Goal: Task Accomplishment & Management: Use online tool/utility

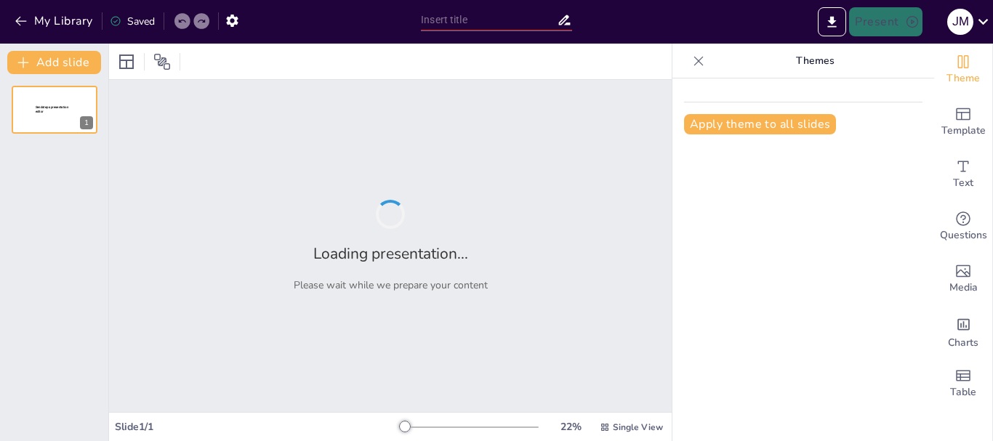
type input "**Amenazas Emergentes: Identificación y Clasificación**"
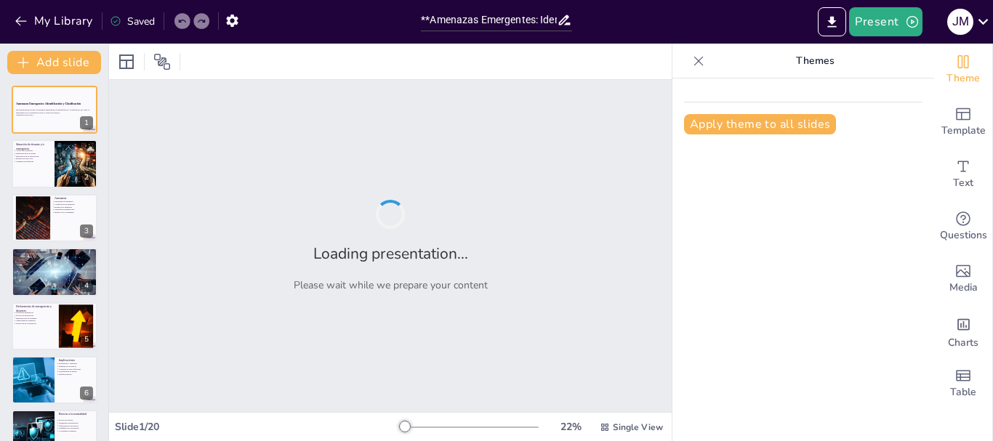
checkbox input "true"
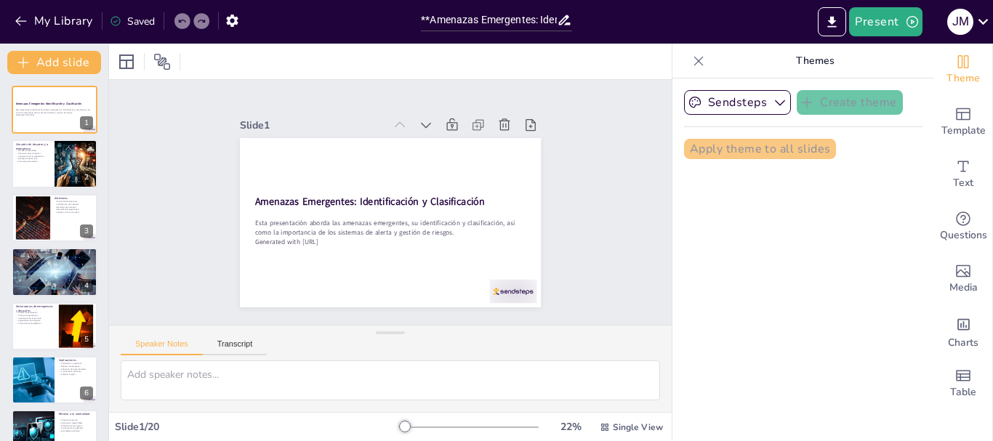
checkbox input "true"
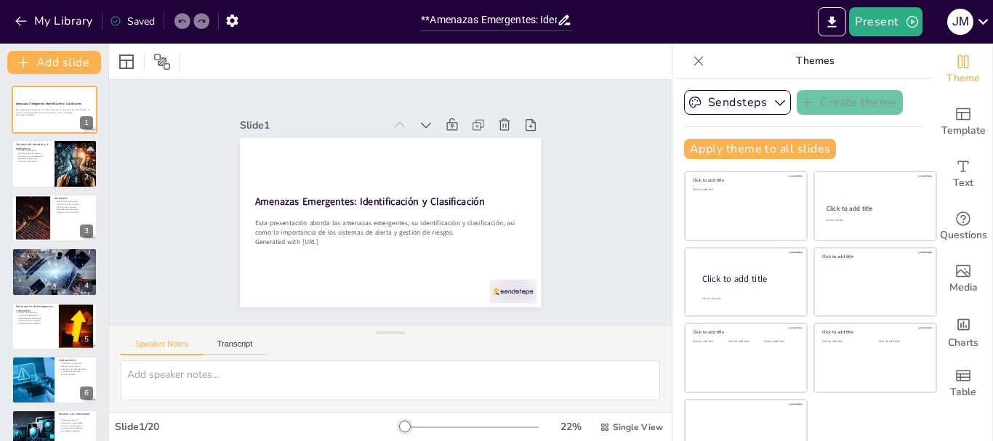
checkbox input "true"
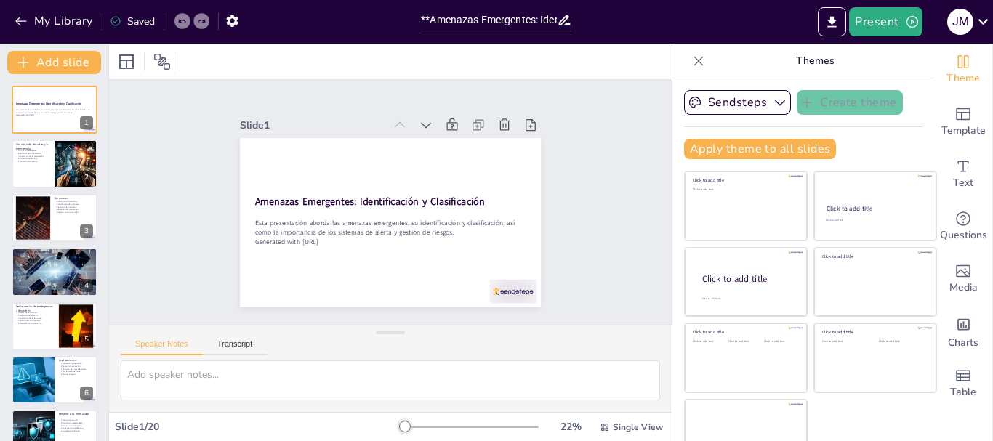
checkbox input "true"
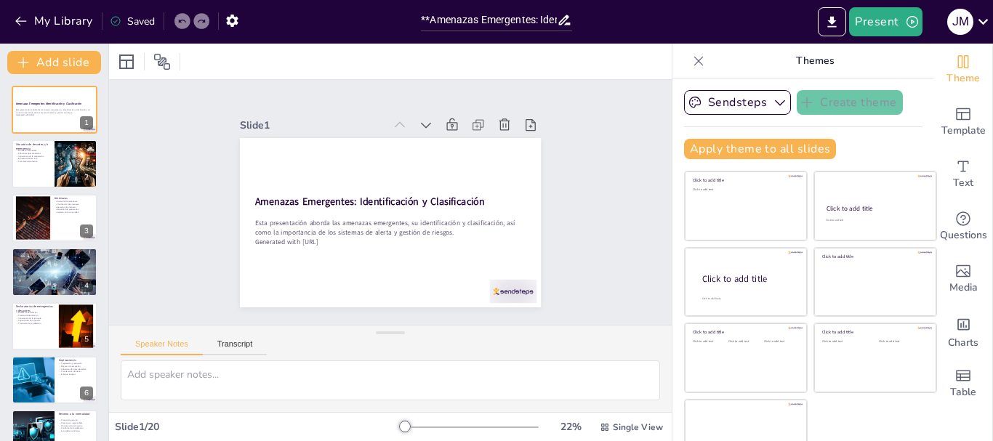
checkbox input "true"
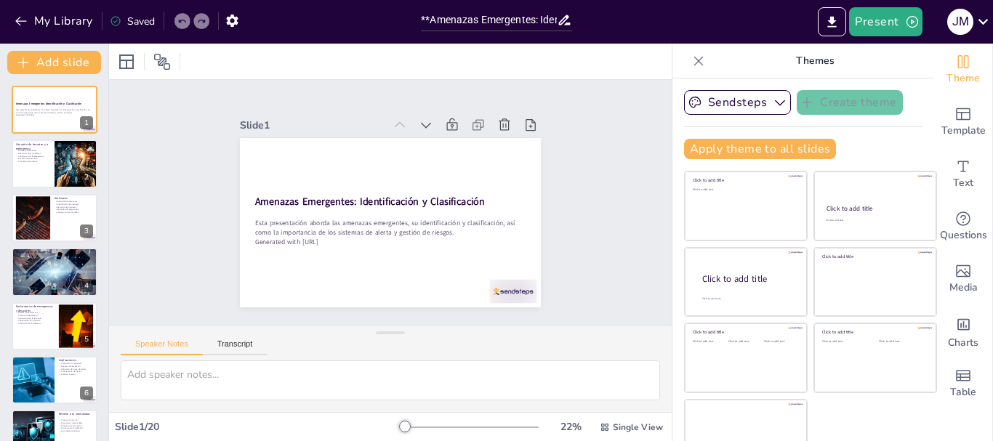
checkbox input "true"
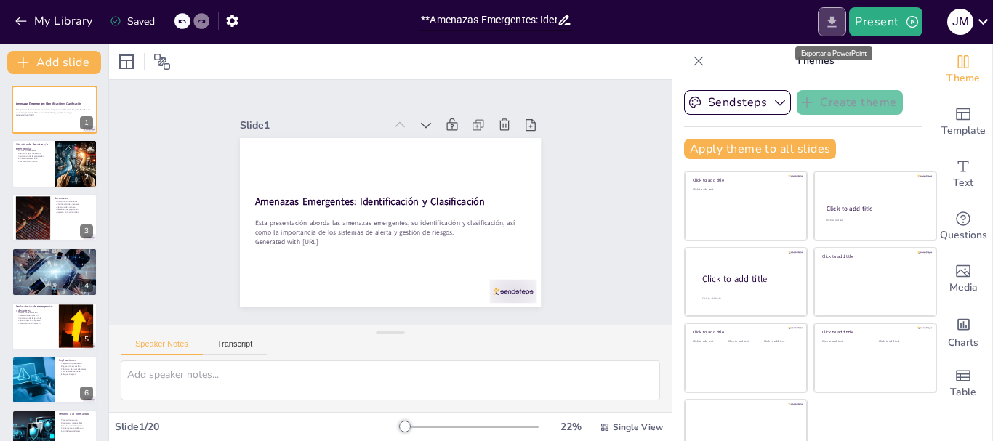
click at [840, 26] on icon "Export to PowerPoint" at bounding box center [831, 22] width 15 height 15
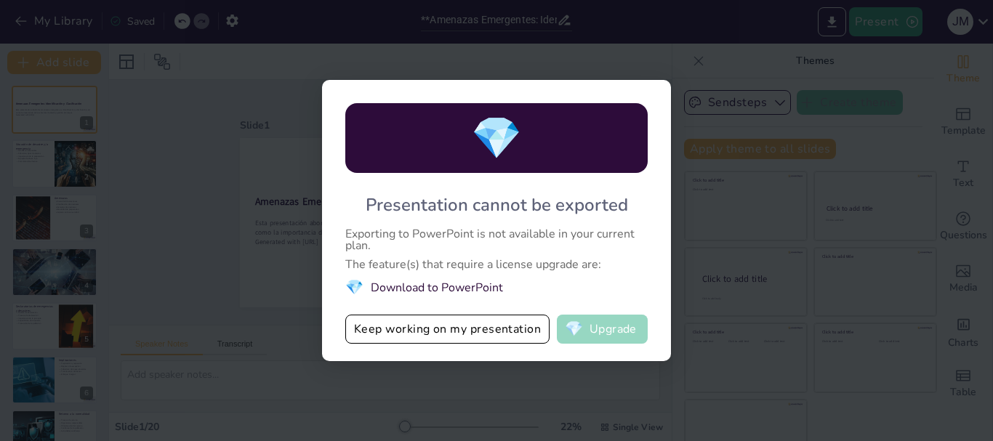
click at [595, 328] on button "💎 Upgrade" at bounding box center [602, 329] width 91 height 29
checkbox input "true"
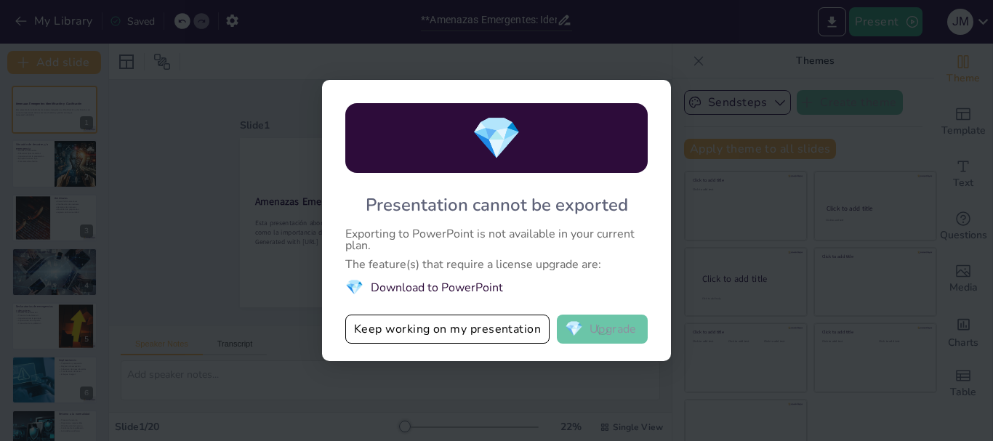
checkbox input "true"
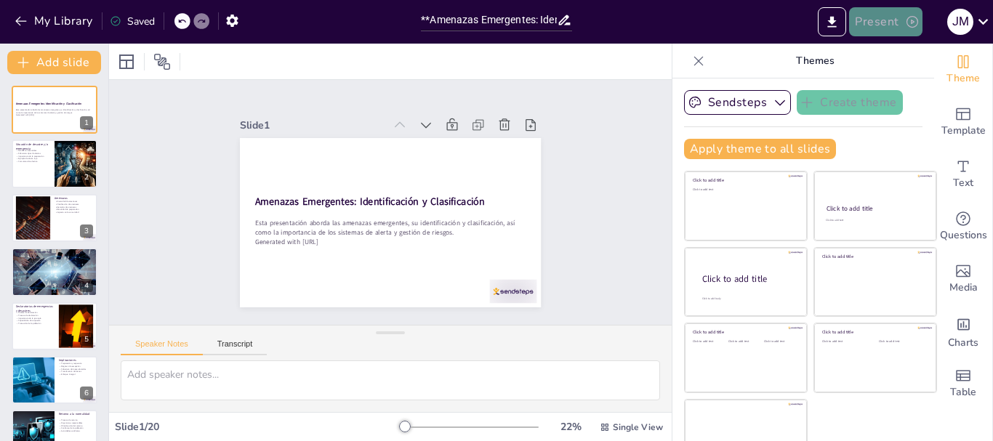
click at [872, 17] on button "Present" at bounding box center [885, 21] width 73 height 29
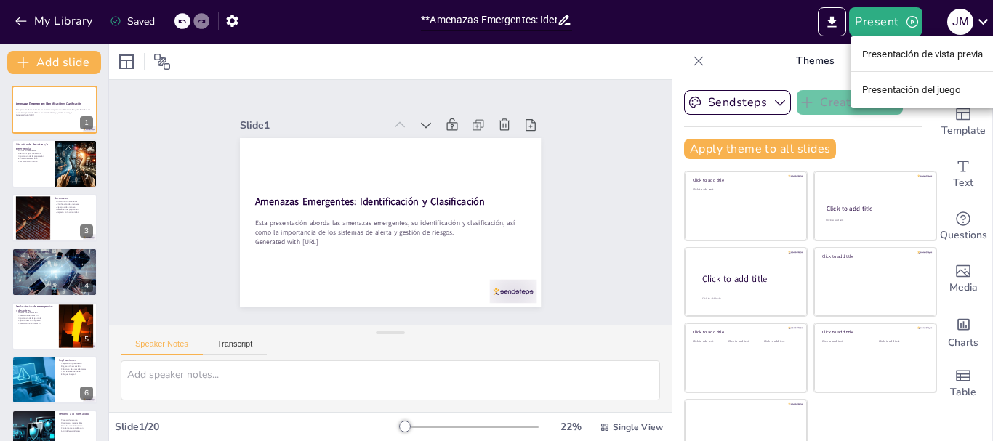
click at [832, 25] on div at bounding box center [496, 220] width 993 height 441
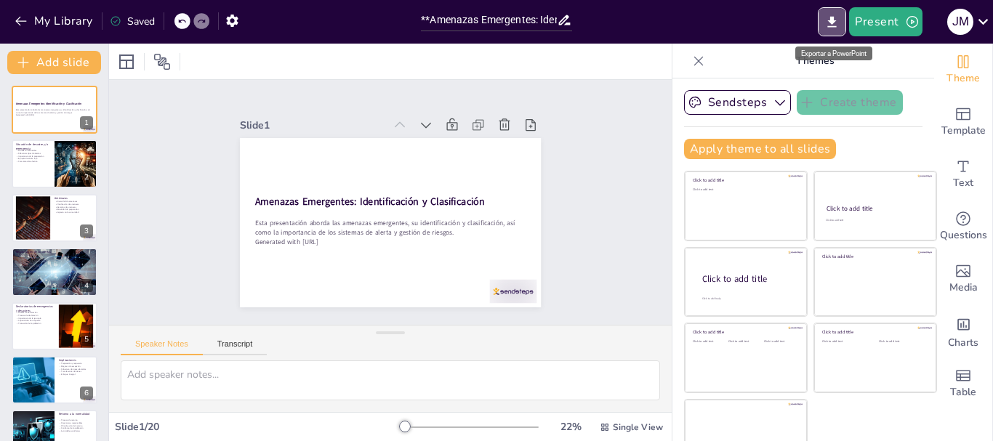
click at [832, 25] on icon "Export to PowerPoint" at bounding box center [831, 22] width 15 height 15
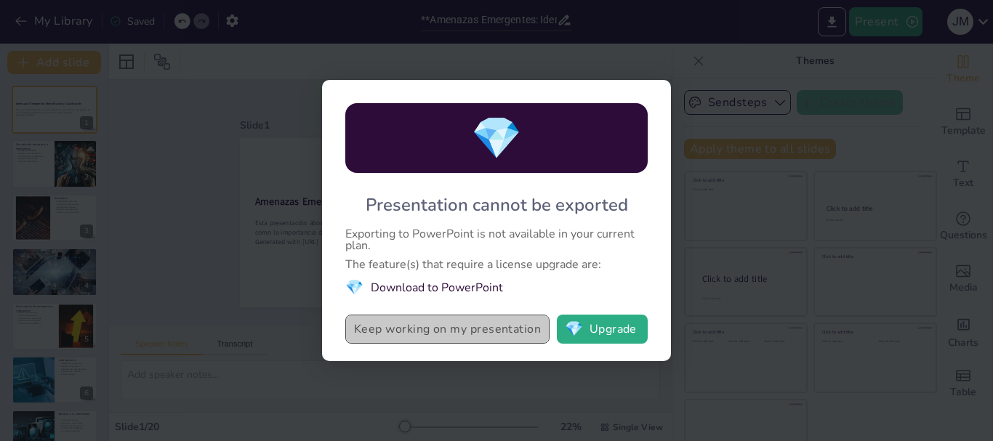
click at [405, 326] on button "Keep working on my presentation" at bounding box center [447, 329] width 204 height 29
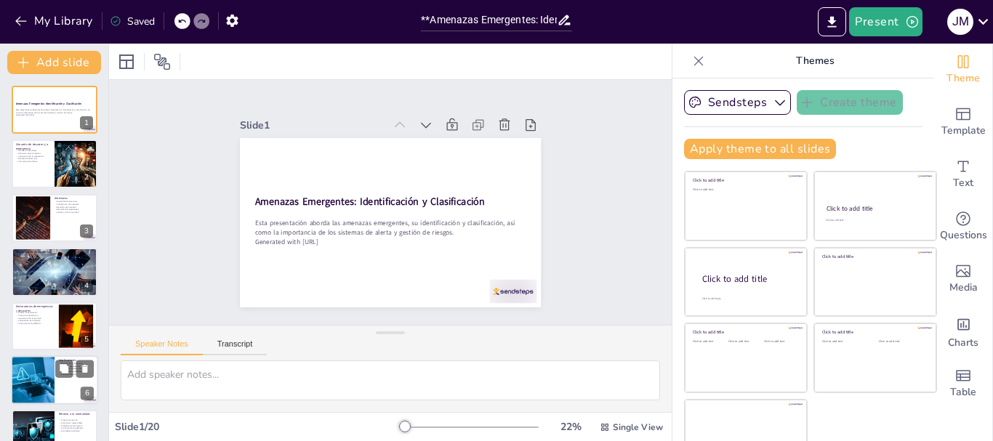
checkbox input "true"
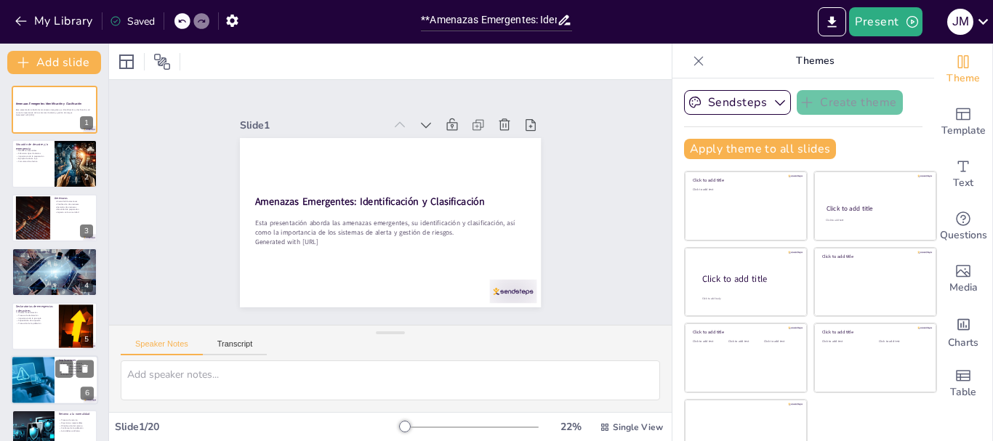
checkbox input "true"
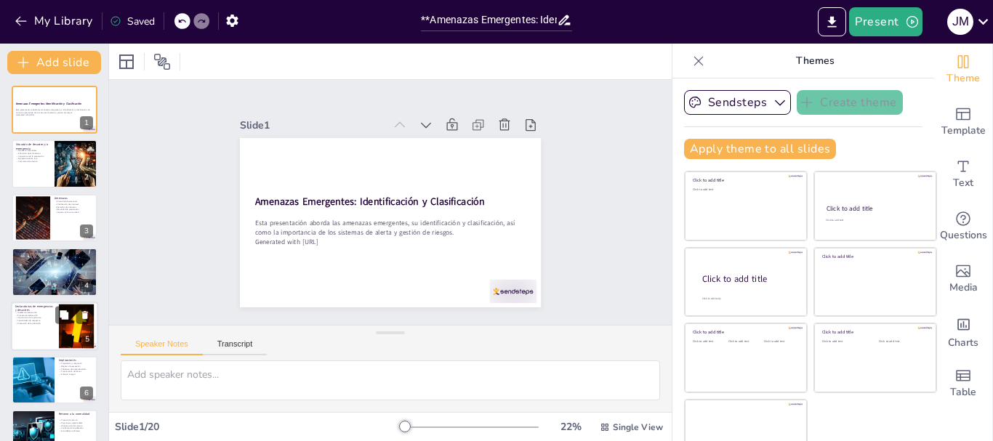
checkbox input "true"
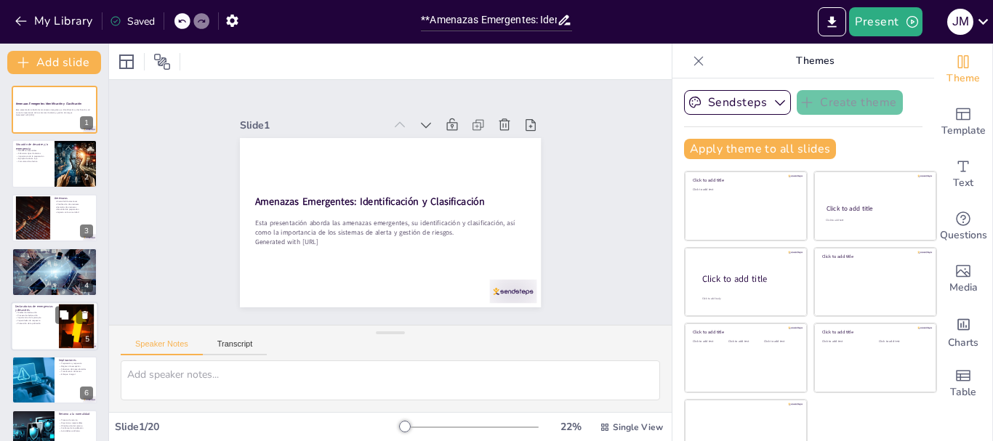
checkbox input "true"
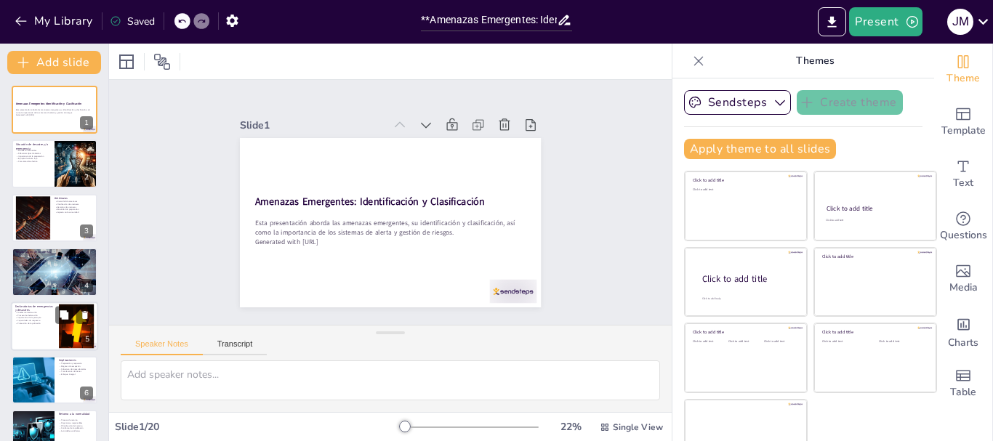
checkbox input "true"
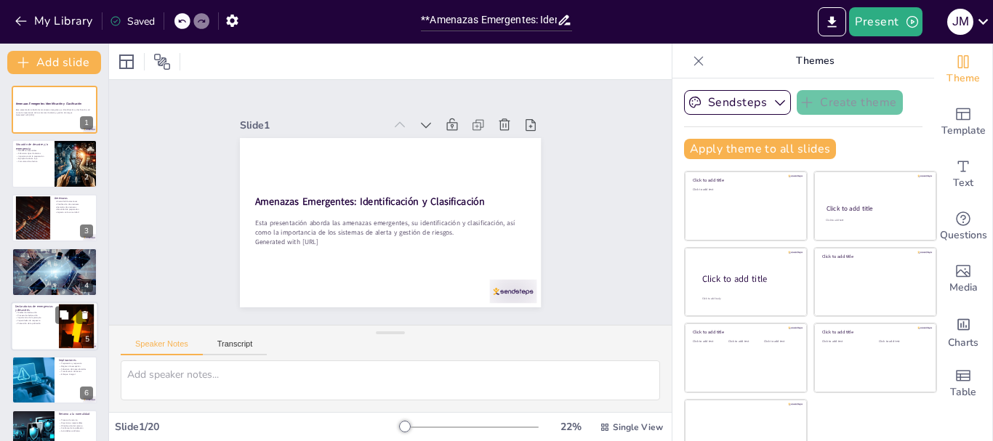
checkbox input "true"
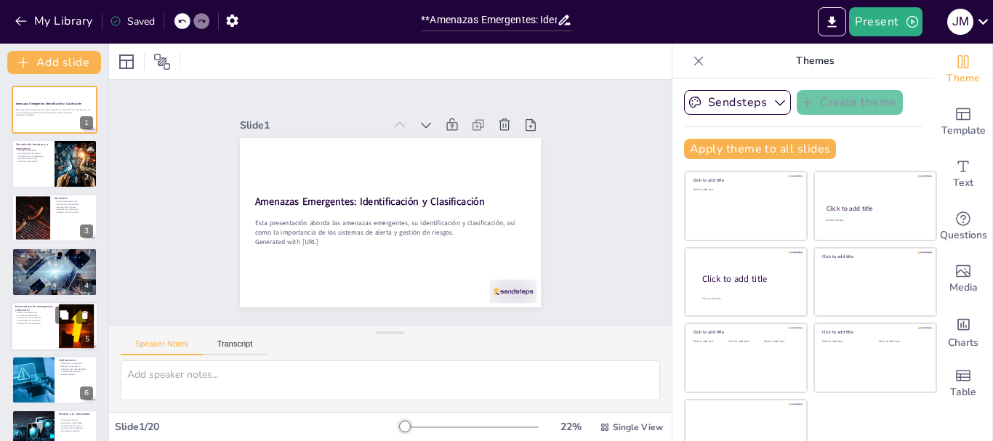
checkbox input "true"
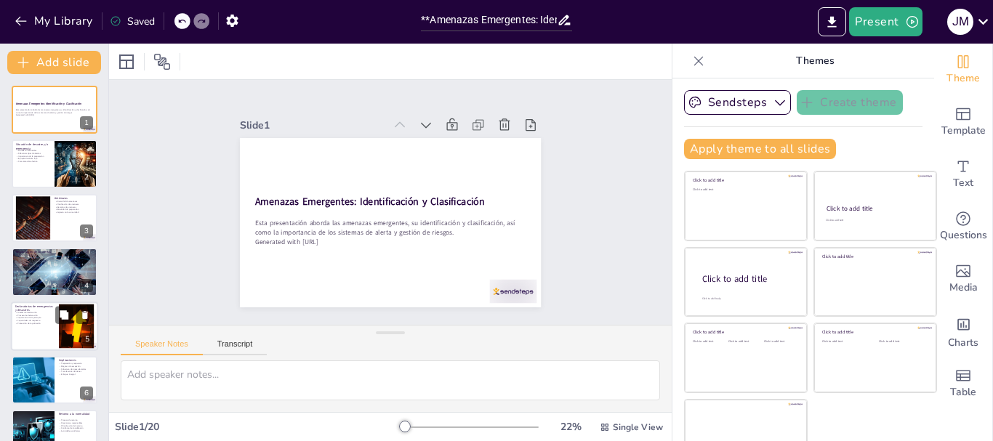
checkbox input "true"
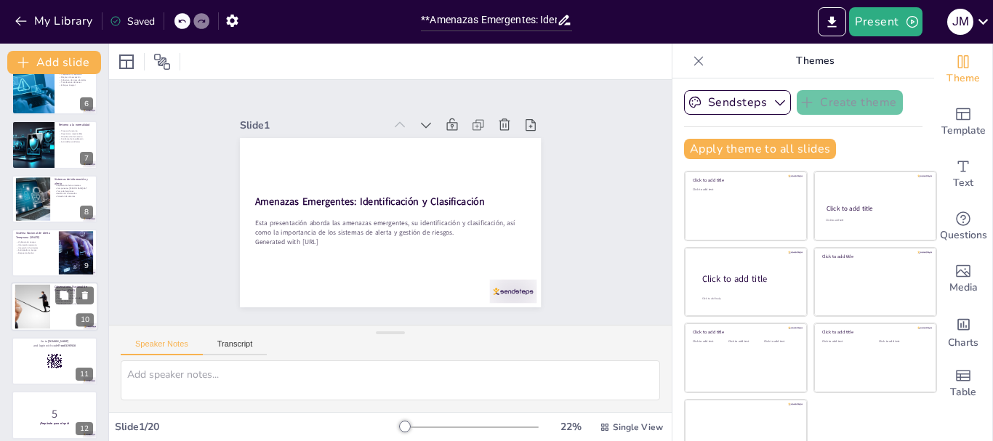
checkbox input "true"
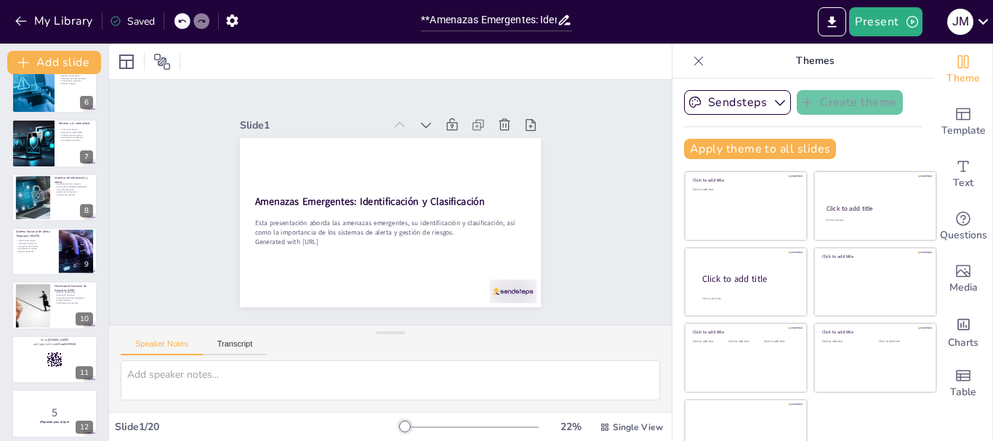
checkbox input "true"
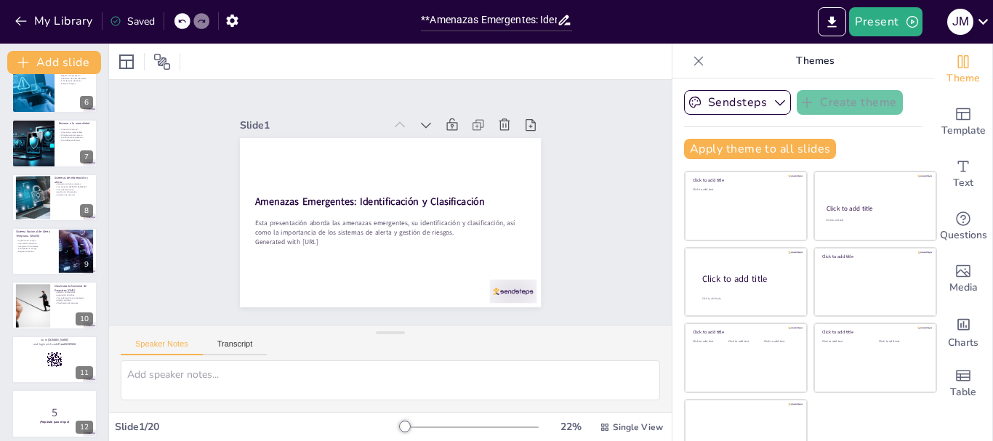
checkbox input "true"
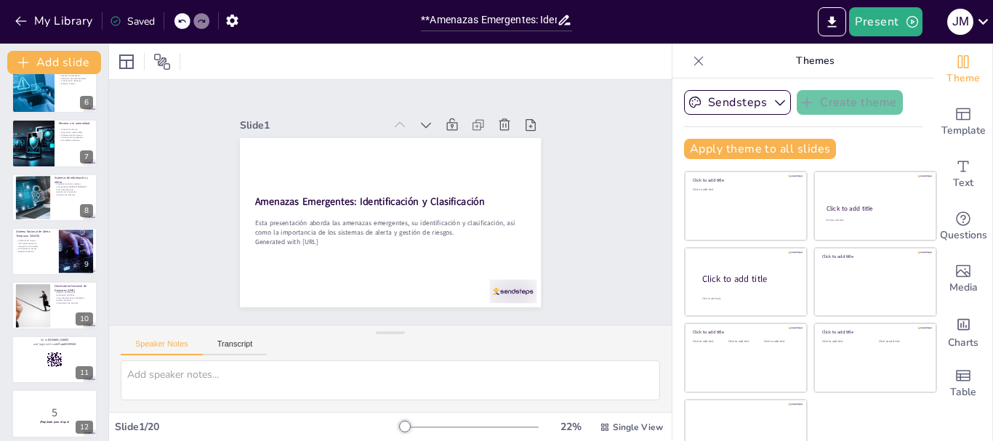
checkbox input "true"
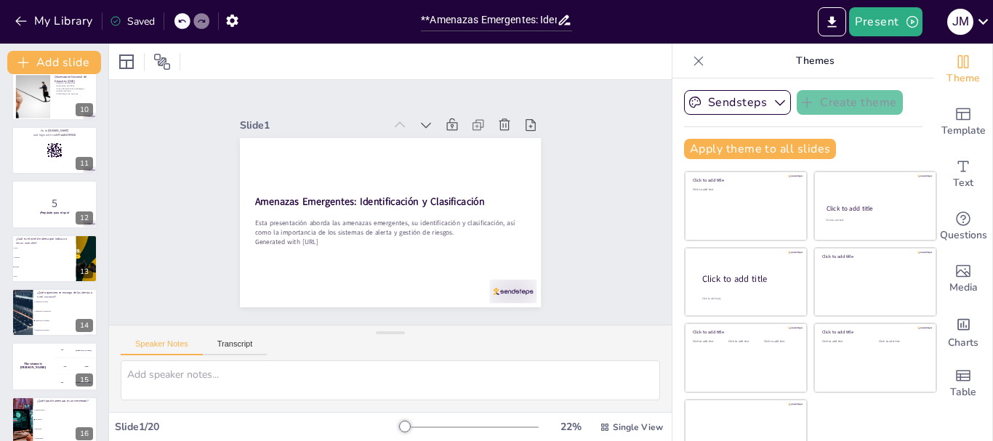
checkbox input "true"
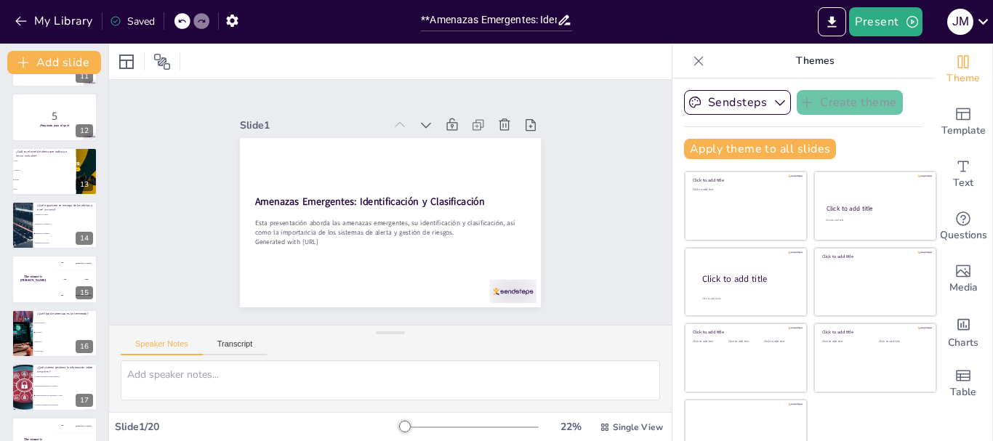
scroll to position [732, 0]
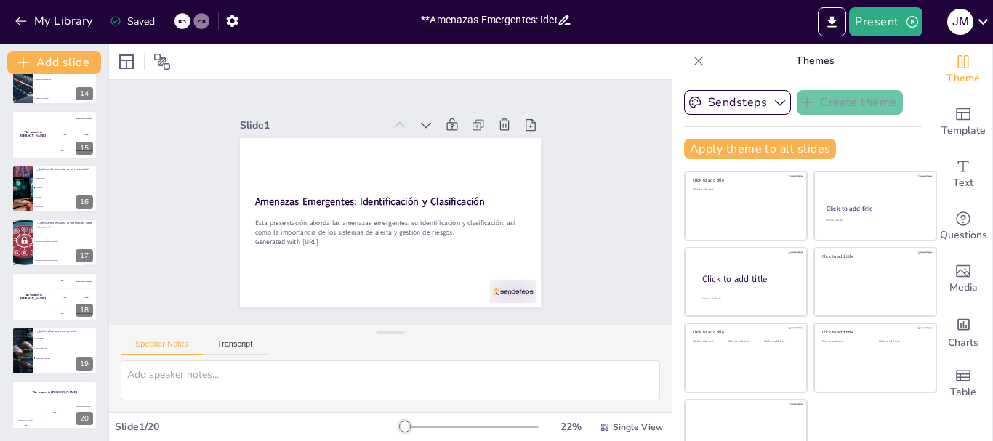
checkbox input "true"
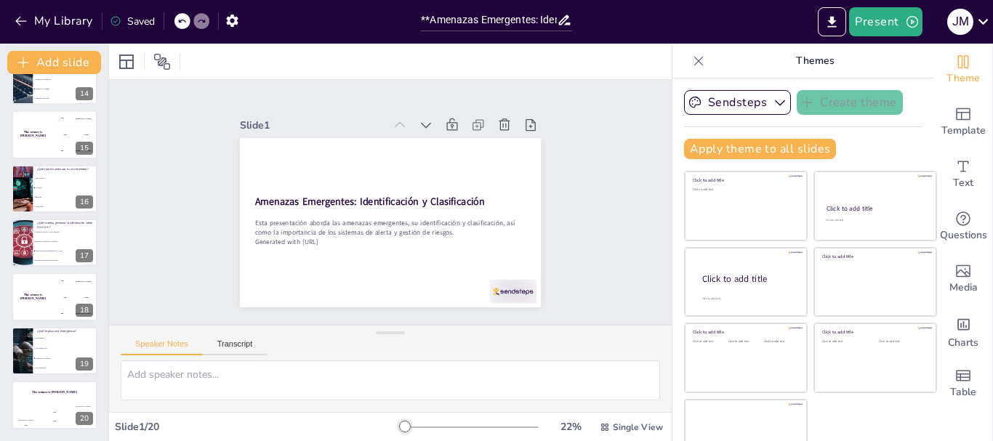
checkbox input "true"
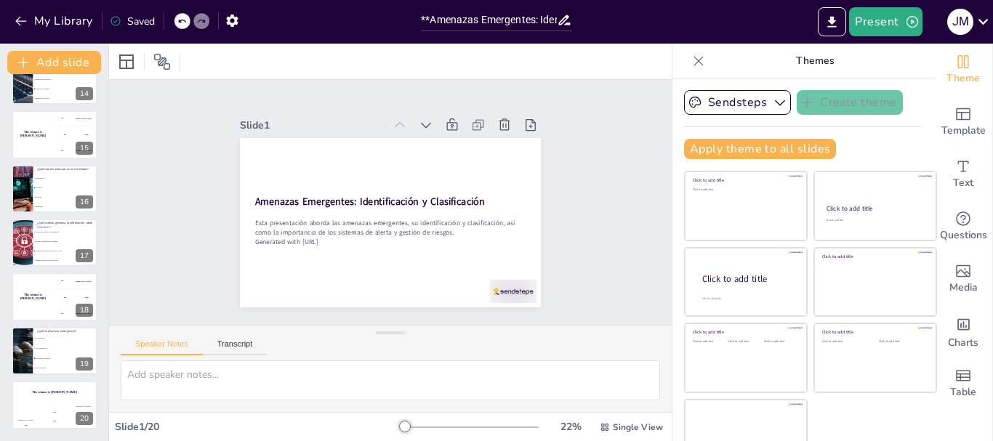
scroll to position [28, 0]
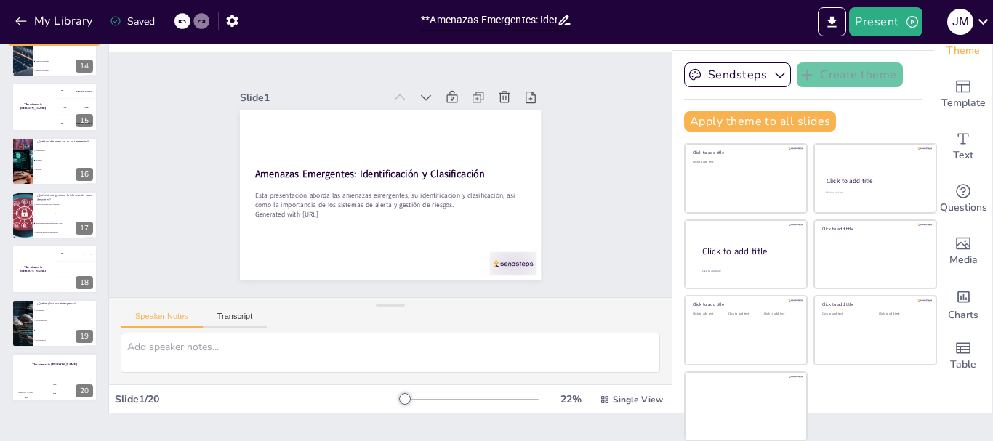
checkbox input "true"
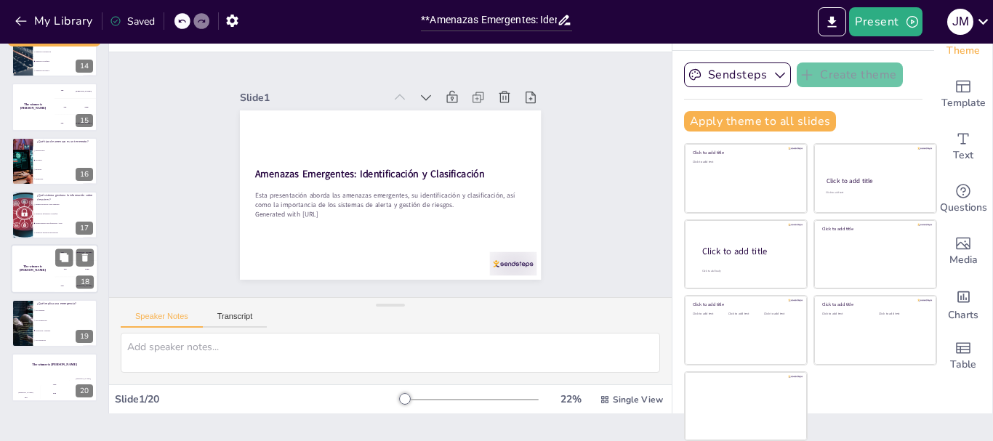
checkbox input "true"
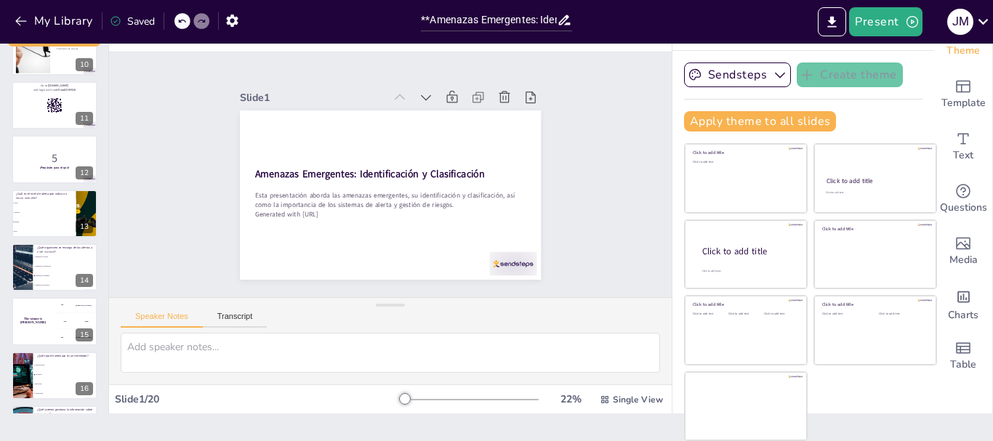
checkbox input "true"
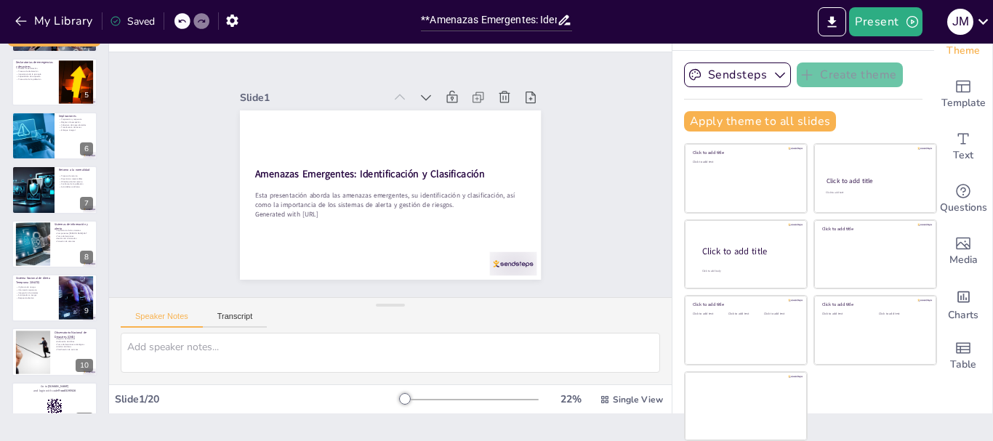
scroll to position [150, 0]
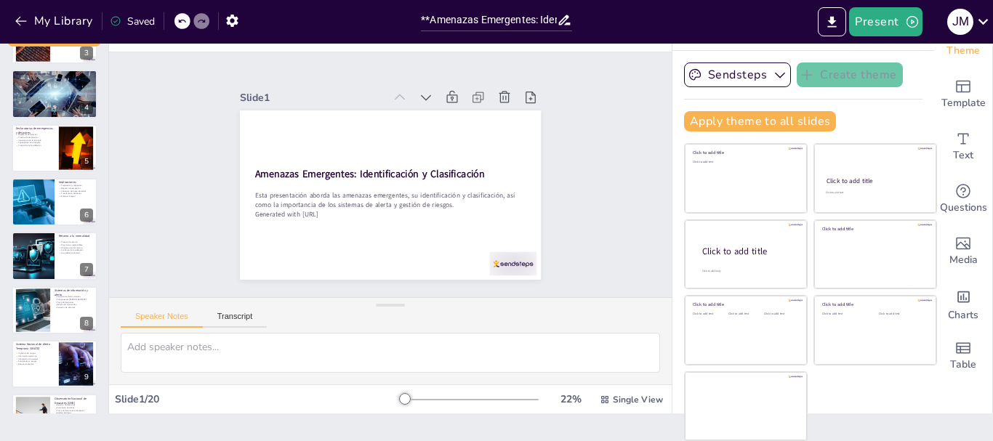
checkbox input "true"
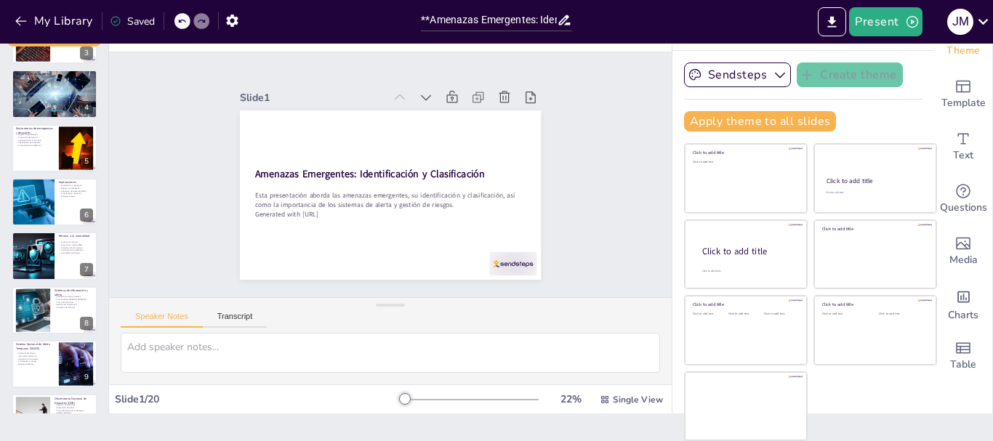
checkbox input "true"
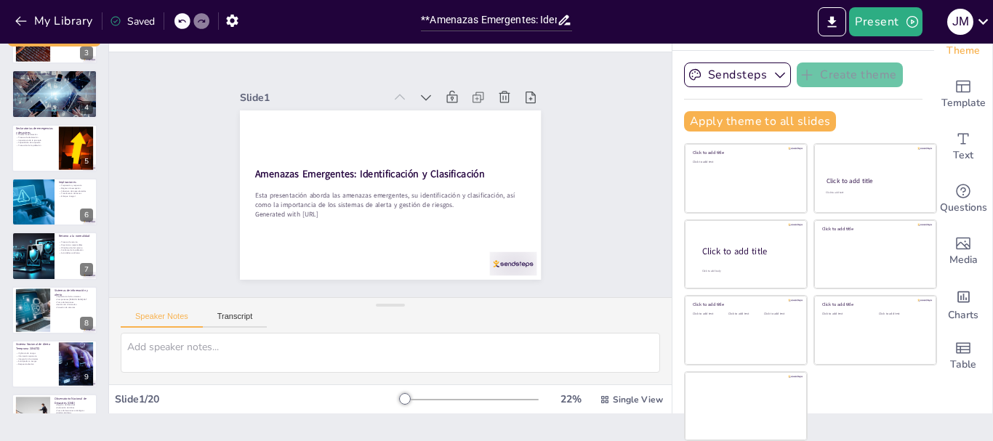
checkbox input "true"
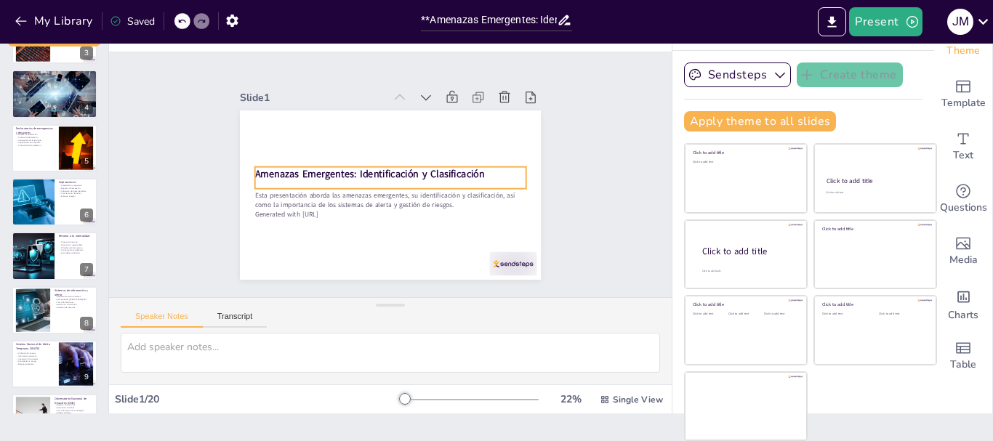
checkbox input "true"
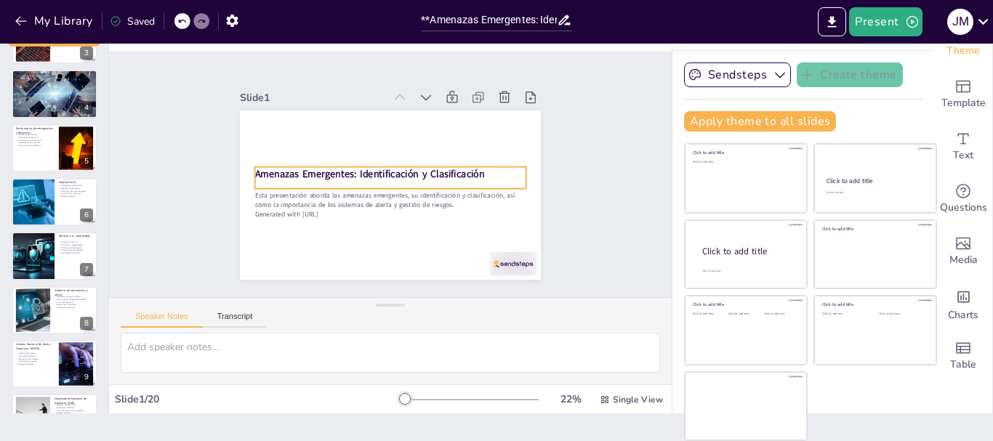
checkbox input "true"
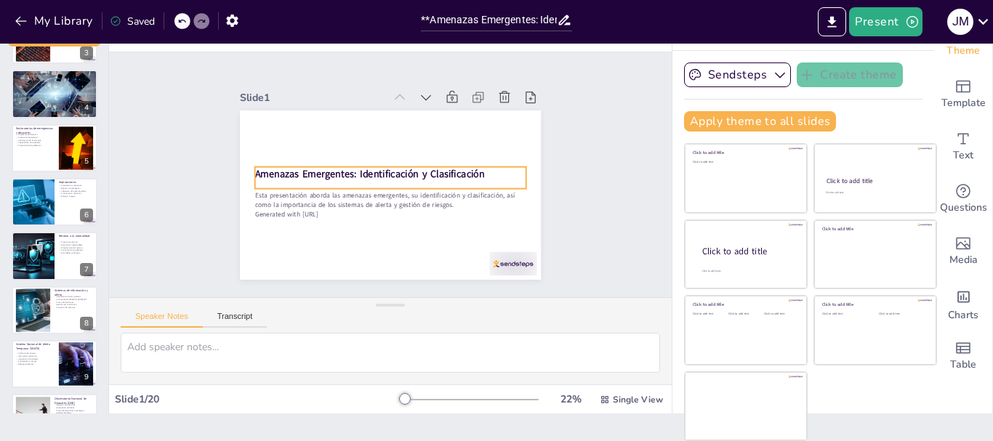
checkbox input "true"
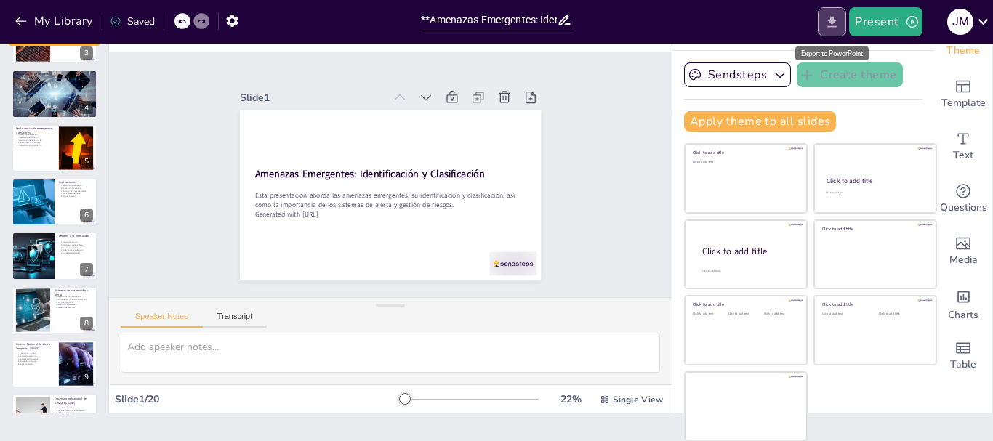
click at [834, 18] on icon "Export to PowerPoint" at bounding box center [832, 21] width 9 height 11
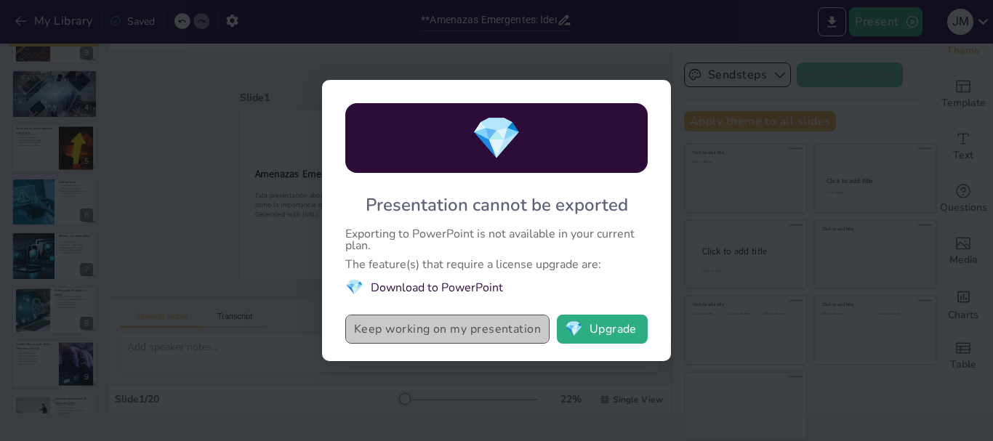
click at [431, 325] on button "Keep working on my presentation" at bounding box center [447, 329] width 204 height 29
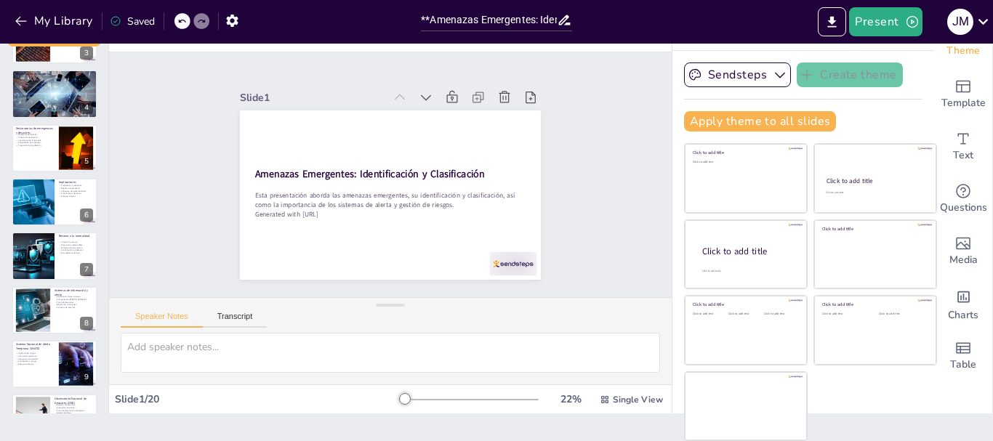
checkbox input "true"
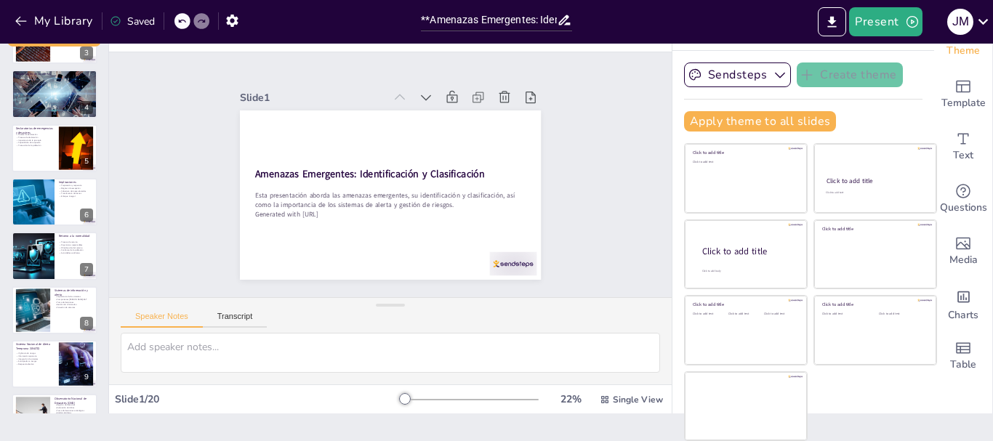
checkbox input "true"
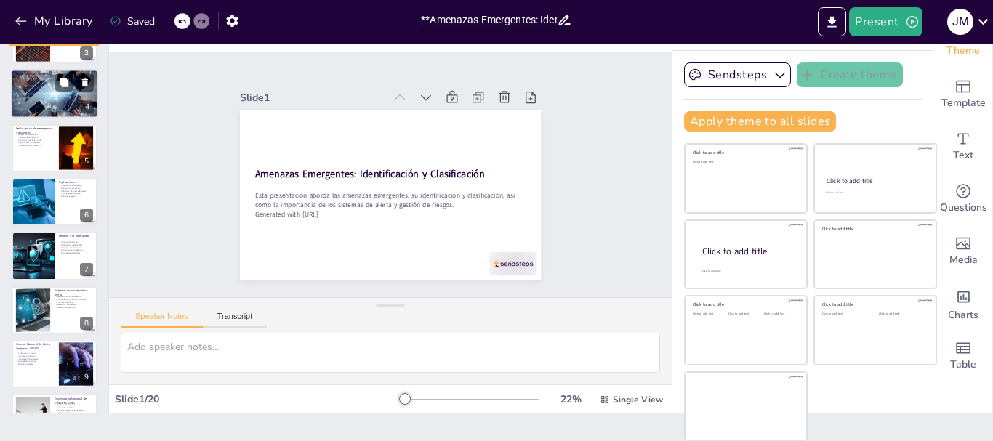
checkbox input "true"
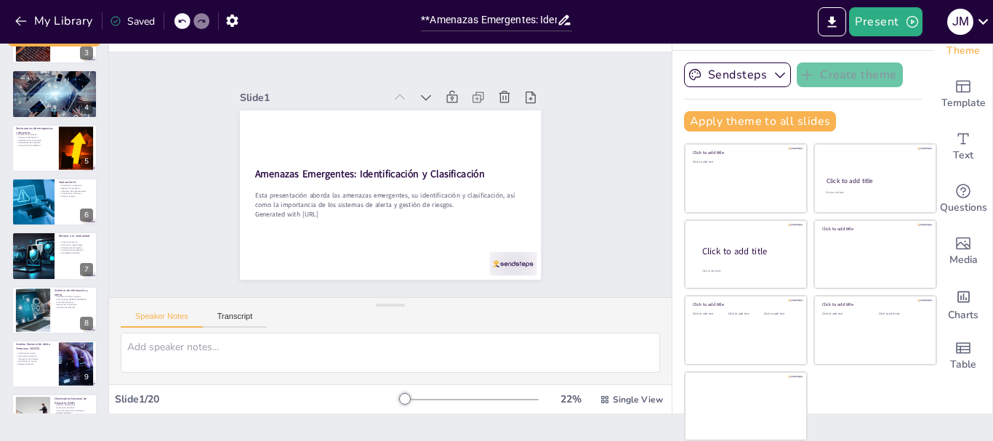
checkbox input "true"
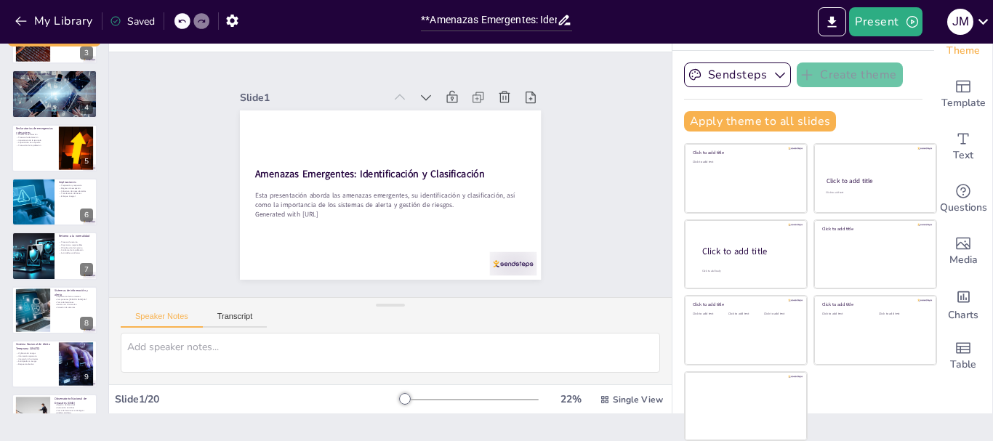
checkbox input "true"
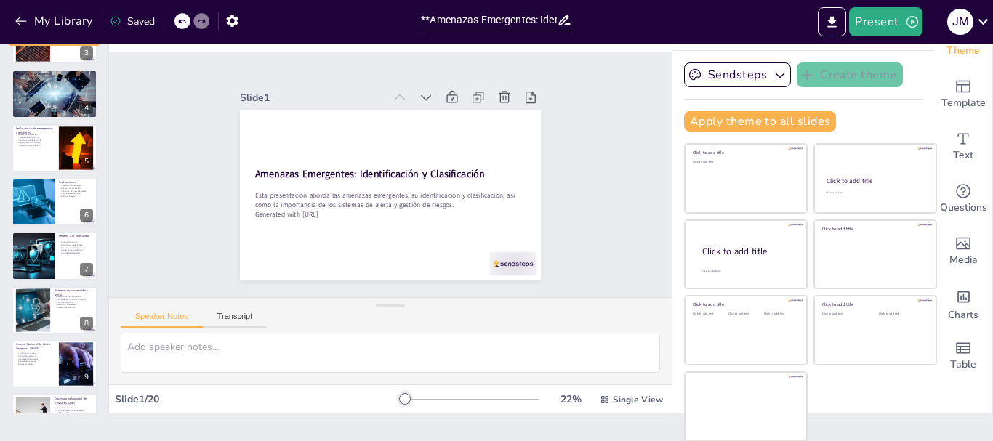
checkbox input "true"
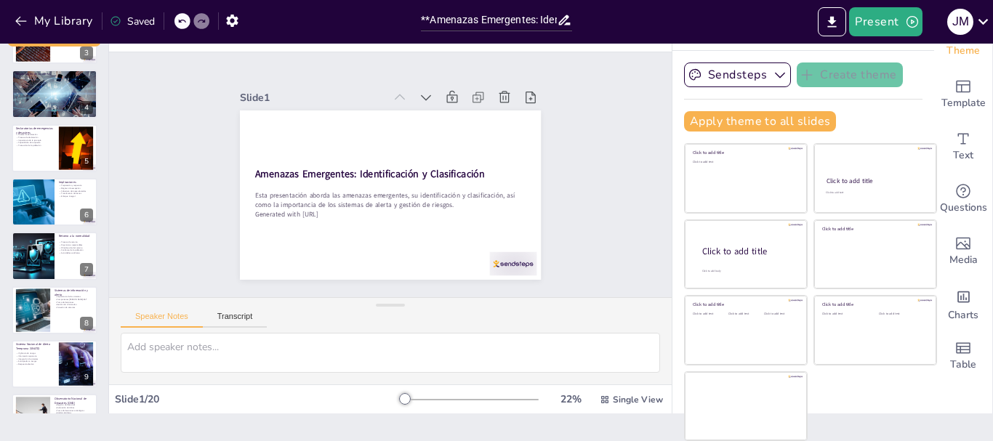
checkbox input "true"
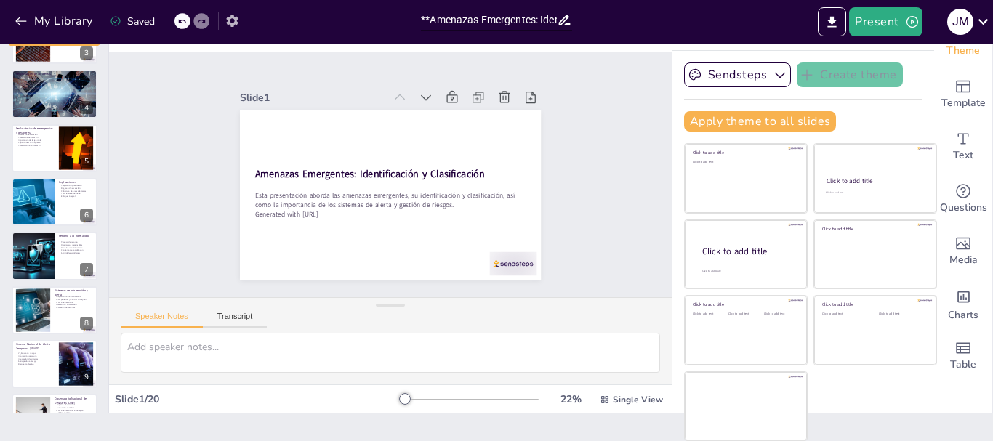
click at [231, 17] on icon "button" at bounding box center [232, 21] width 12 height 12
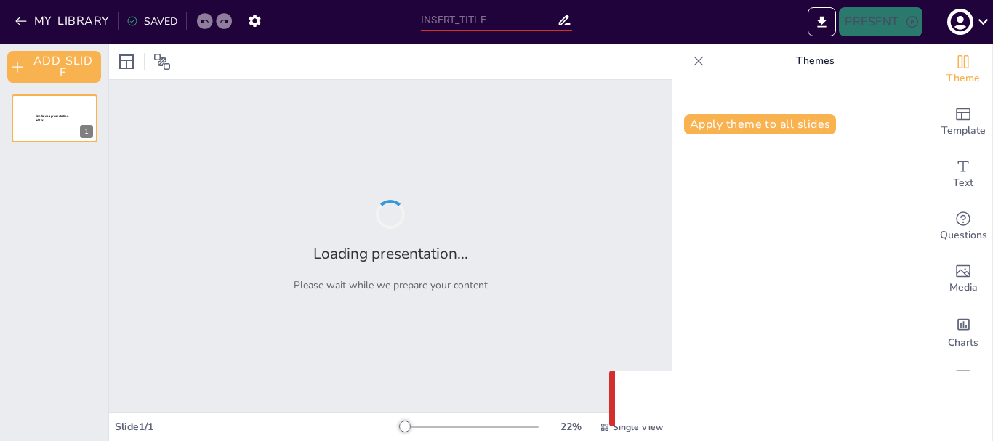
type input "**Amenazas Emergentes: Identificación y Clasificación**"
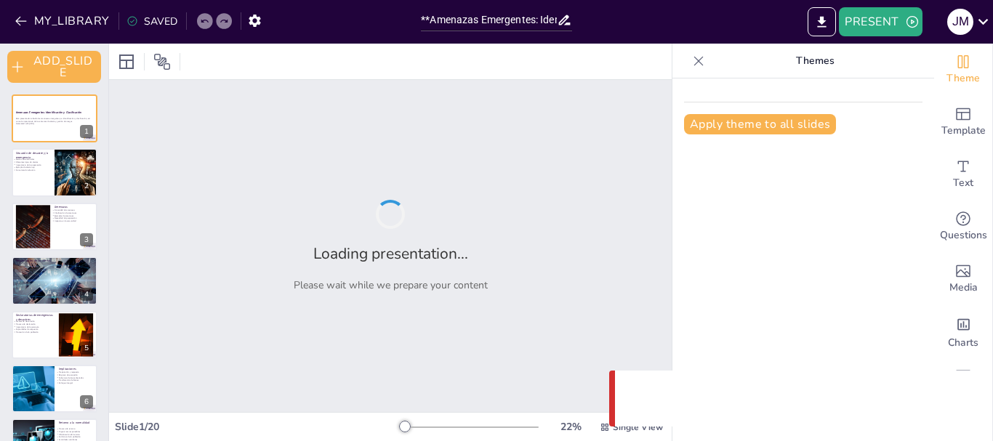
checkbox input "true"
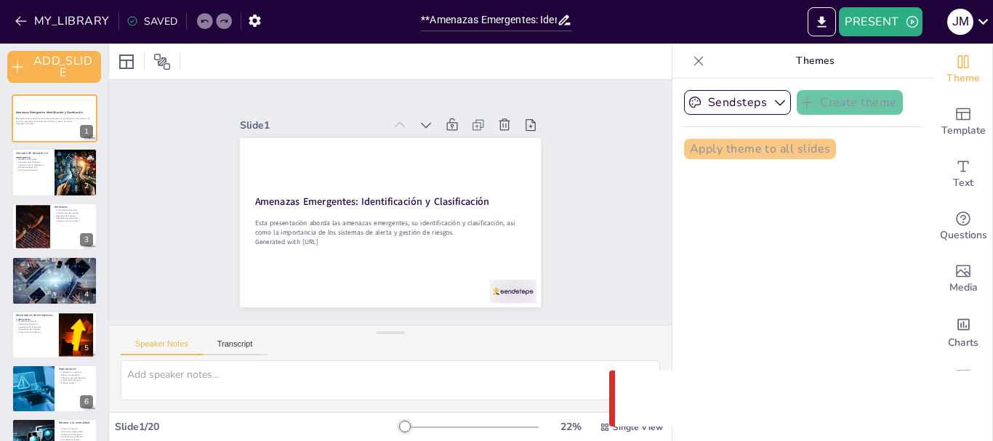
checkbox input "true"
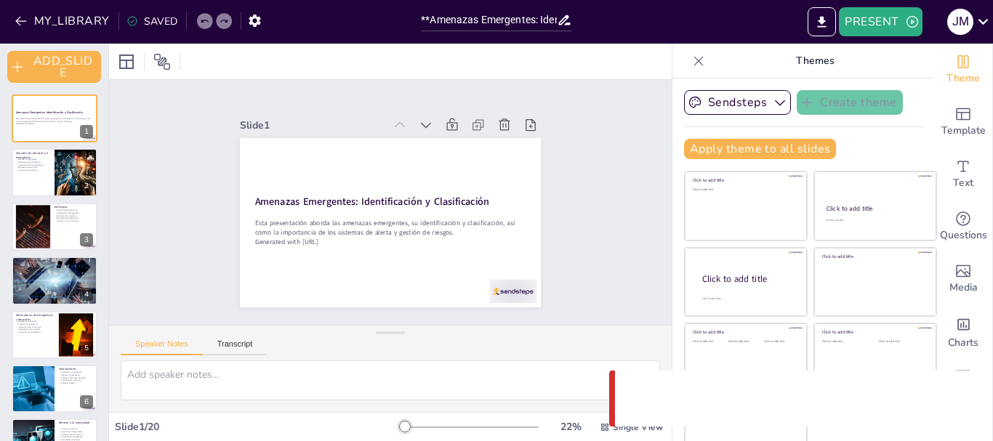
checkbox input "true"
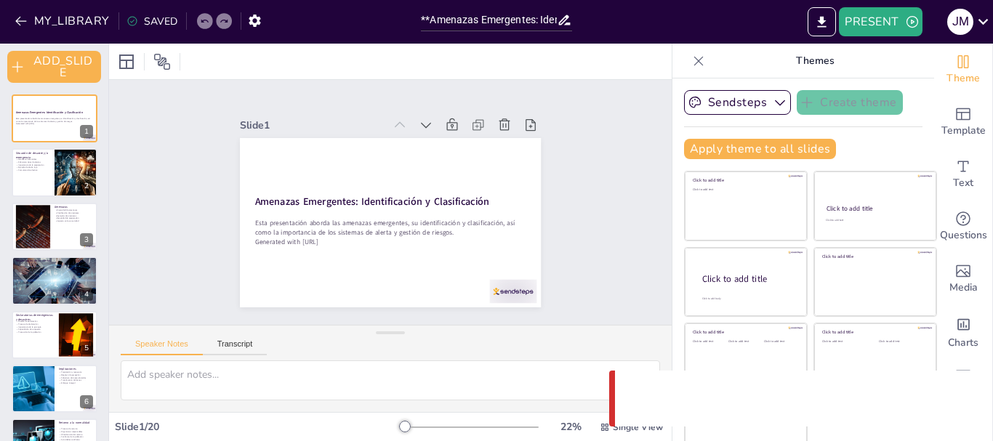
checkbox input "true"
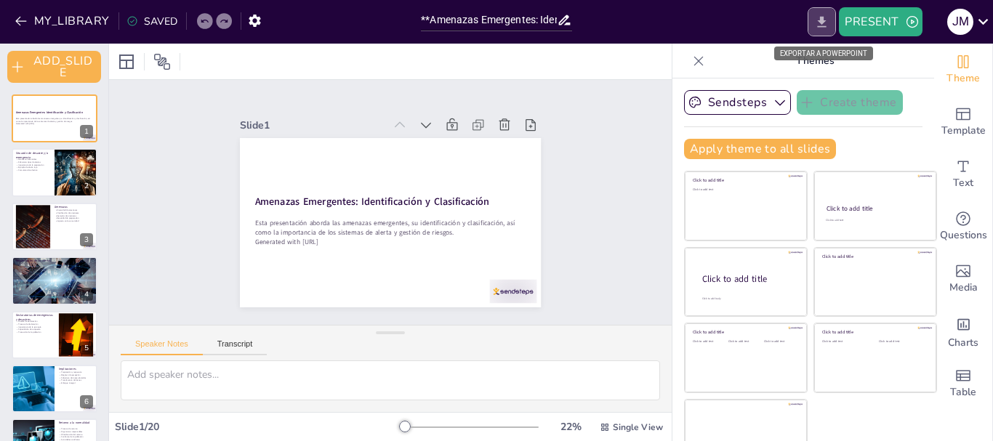
click at [813, 14] on button "EXPORT_TO_POWERPOINT" at bounding box center [822, 21] width 28 height 29
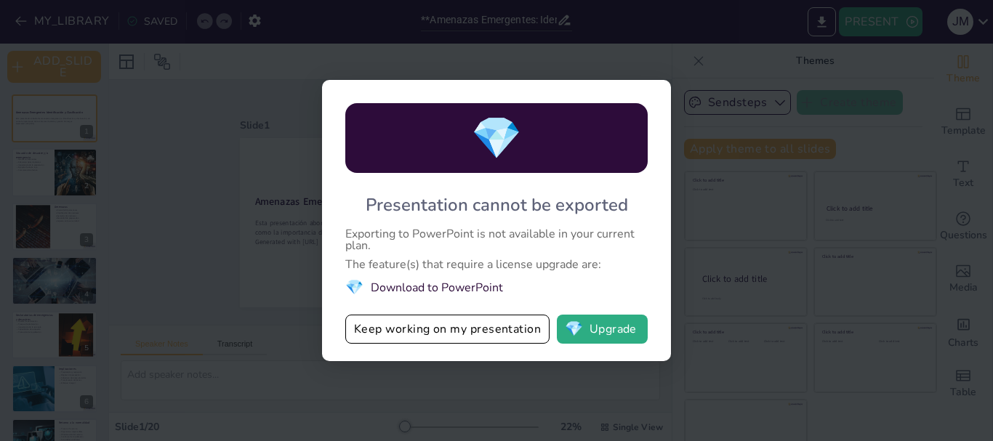
checkbox input "true"
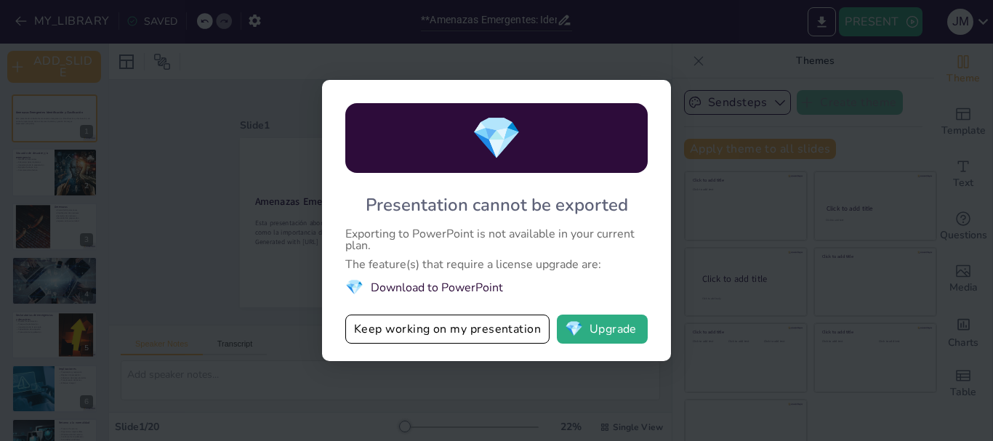
click at [386, 251] on div "💎 Presentation cannot be exported Exporting to PowerPoint is not available in y…" at bounding box center [496, 220] width 349 height 281
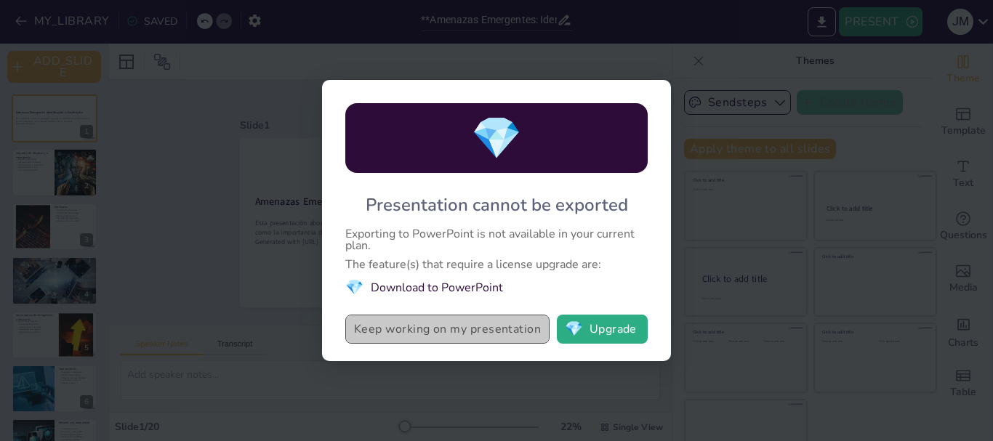
click at [409, 323] on button "Keep working on my presentation" at bounding box center [447, 329] width 204 height 29
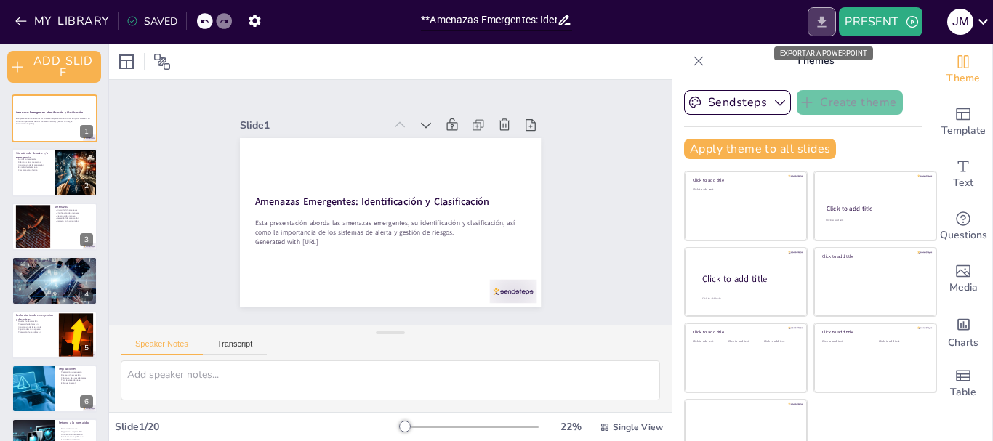
click at [814, 17] on icon "EXPORT_TO_POWERPOINT" at bounding box center [821, 22] width 15 height 15
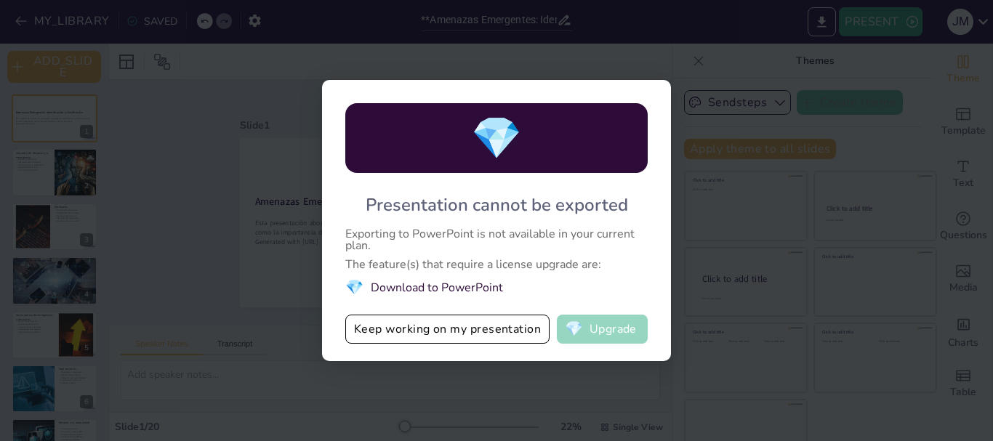
click at [596, 328] on button "💎 Upgrade" at bounding box center [602, 329] width 91 height 29
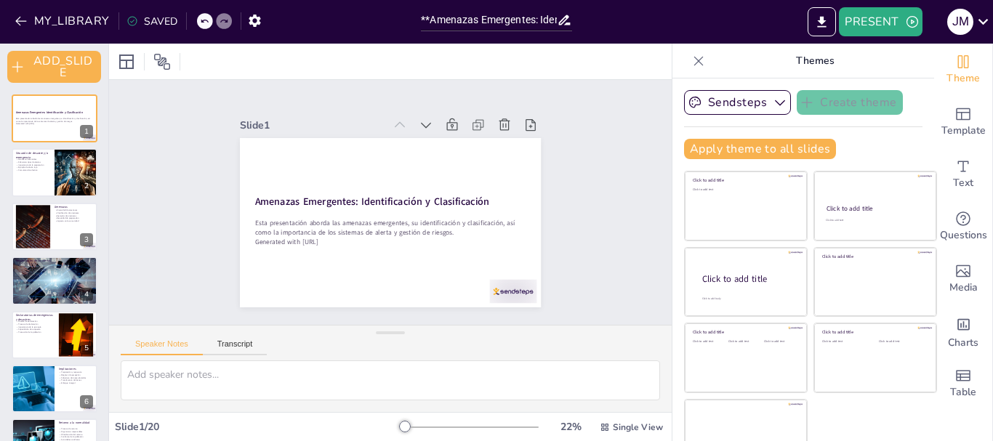
checkbox input "true"
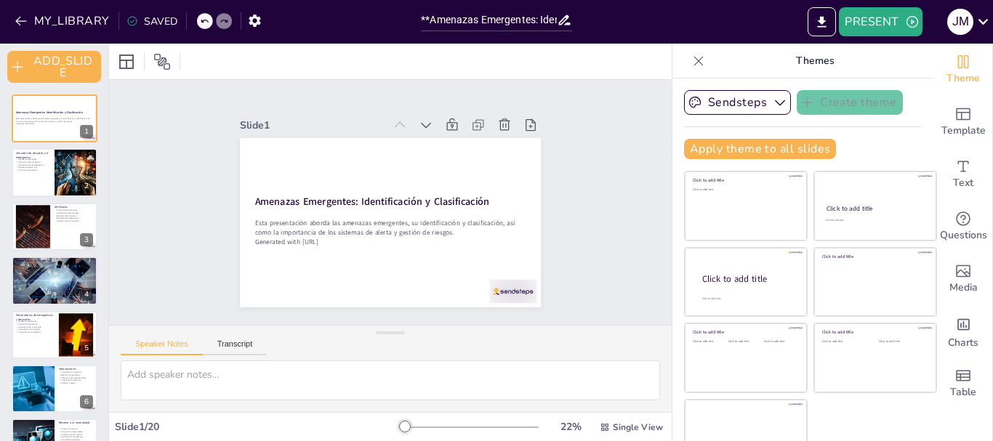
checkbox input "true"
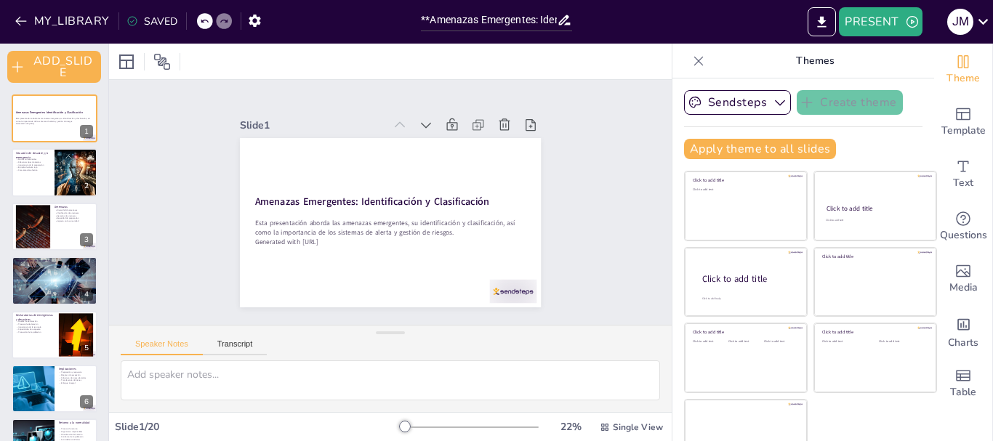
checkbox input "true"
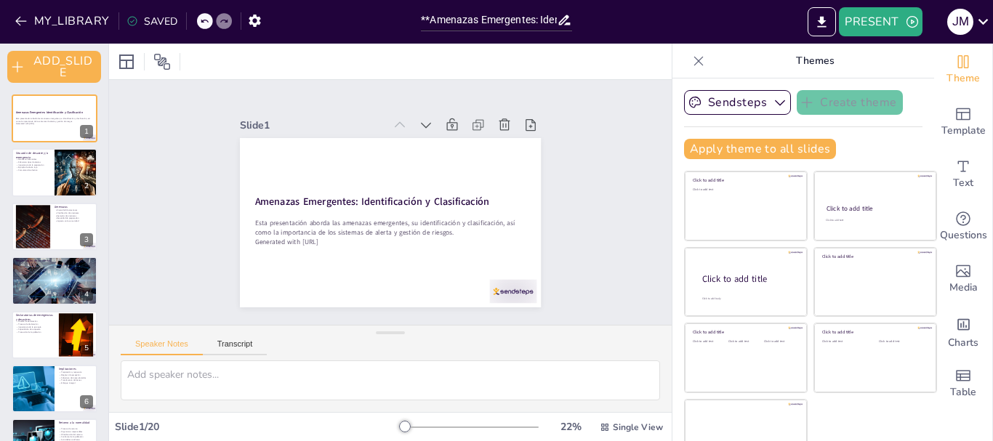
checkbox input "true"
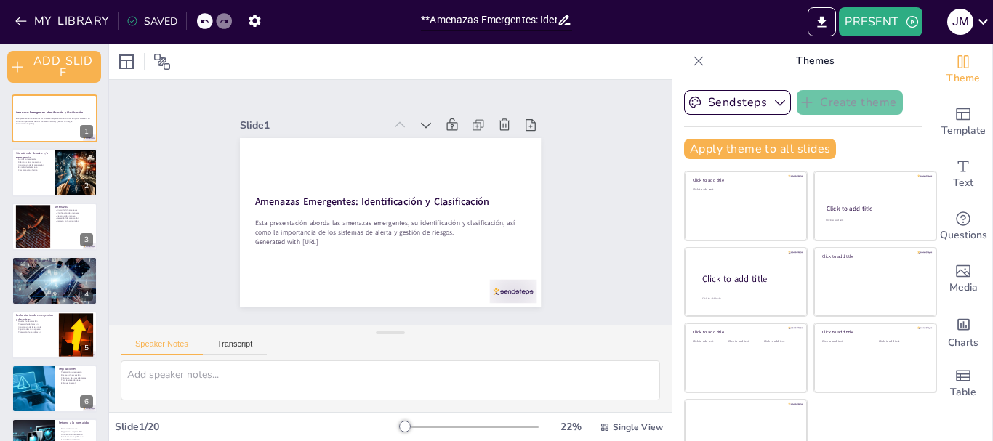
checkbox input "true"
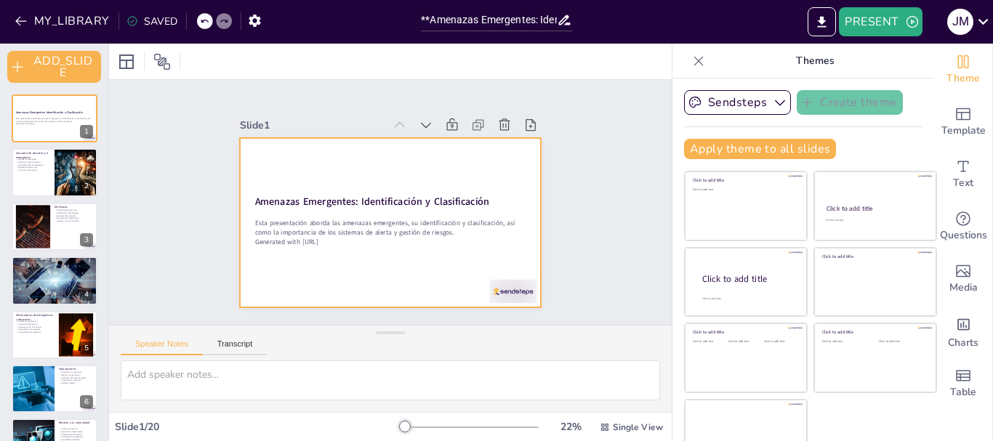
checkbox input "true"
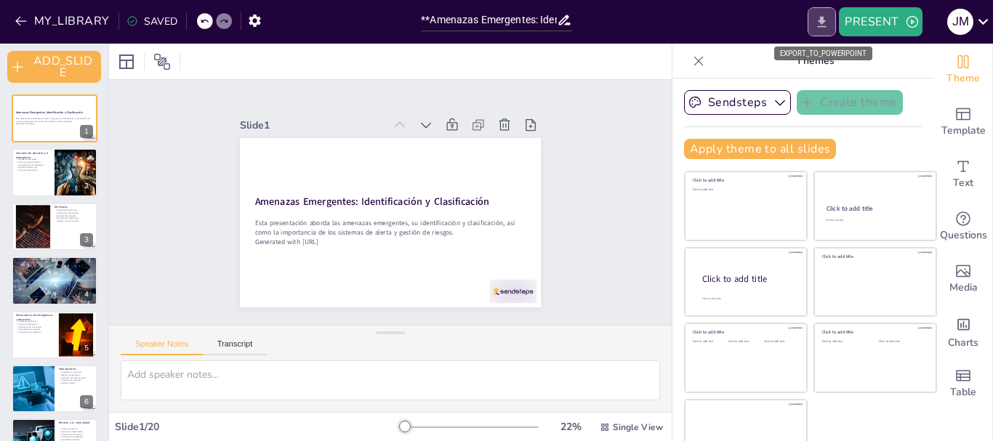
click at [825, 23] on icon "EXPORT_TO_POWERPOINT" at bounding box center [821, 22] width 15 height 15
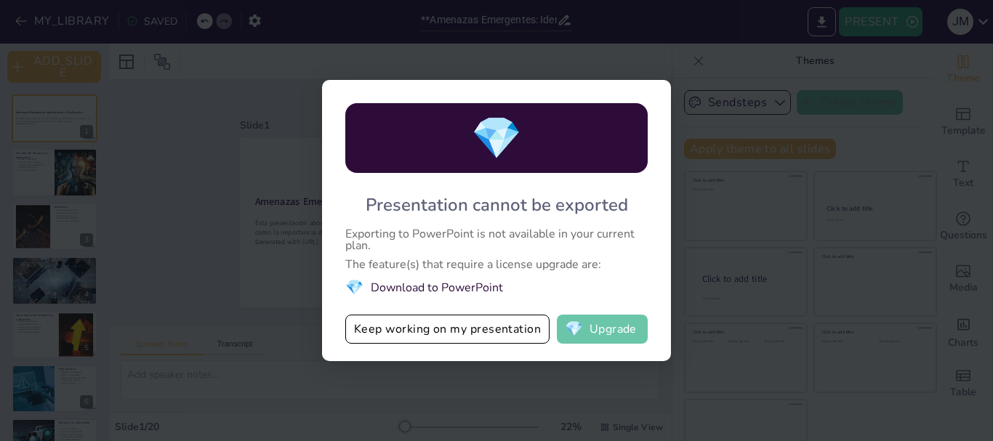
click at [609, 333] on button "💎 Upgrade" at bounding box center [602, 329] width 91 height 29
checkbox input "true"
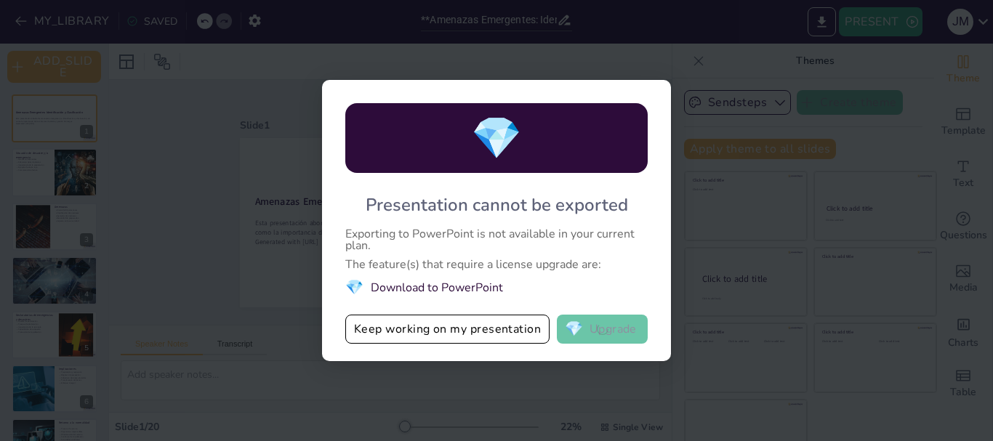
checkbox input "true"
